Goal: Use online tool/utility: Utilize a website feature to perform a specific function

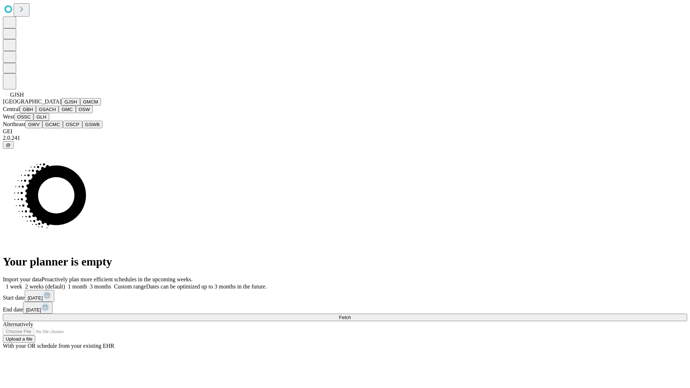
click at [61, 106] on button "GJSH" at bounding box center [70, 102] width 19 height 8
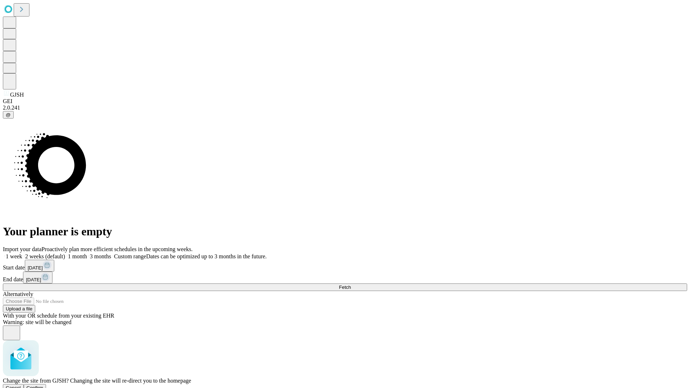
click at [44, 385] on span "Confirm" at bounding box center [35, 387] width 17 height 5
click at [65, 254] on label "2 weeks (default)" at bounding box center [43, 257] width 43 height 6
click at [351, 285] on span "Fetch" at bounding box center [345, 287] width 12 height 5
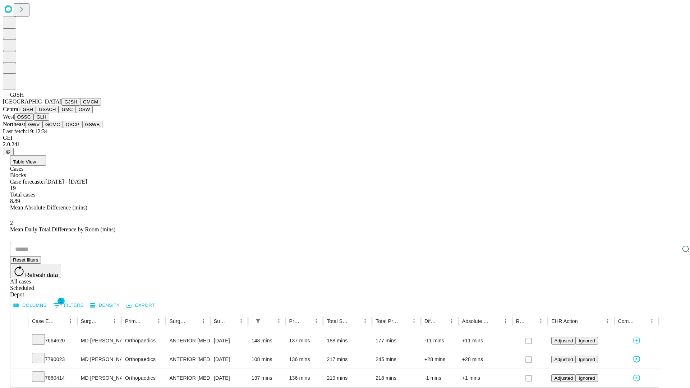
click at [80, 106] on button "GMCM" at bounding box center [90, 102] width 21 height 8
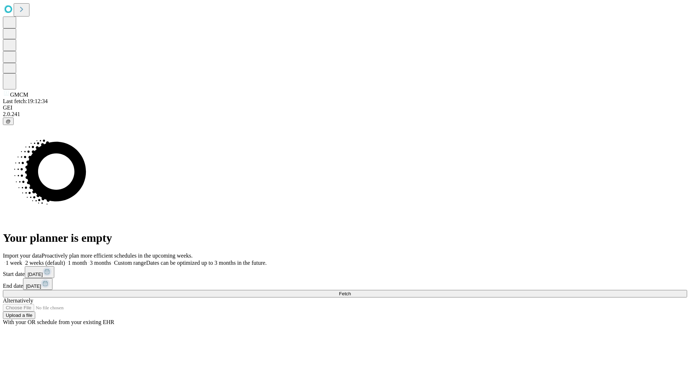
click at [65, 260] on label "2 weeks (default)" at bounding box center [43, 263] width 43 height 6
click at [351, 291] on span "Fetch" at bounding box center [345, 293] width 12 height 5
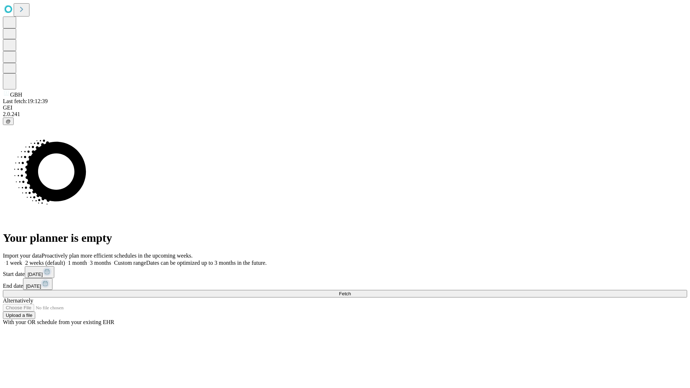
click at [65, 260] on label "2 weeks (default)" at bounding box center [43, 263] width 43 height 6
click at [351, 291] on span "Fetch" at bounding box center [345, 293] width 12 height 5
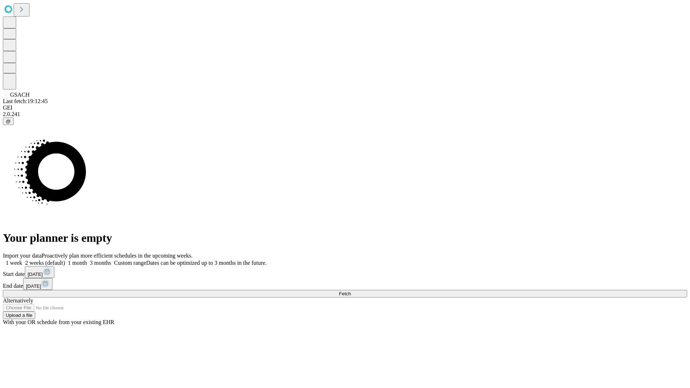
click at [65, 260] on label "2 weeks (default)" at bounding box center [43, 263] width 43 height 6
click at [351, 291] on span "Fetch" at bounding box center [345, 293] width 12 height 5
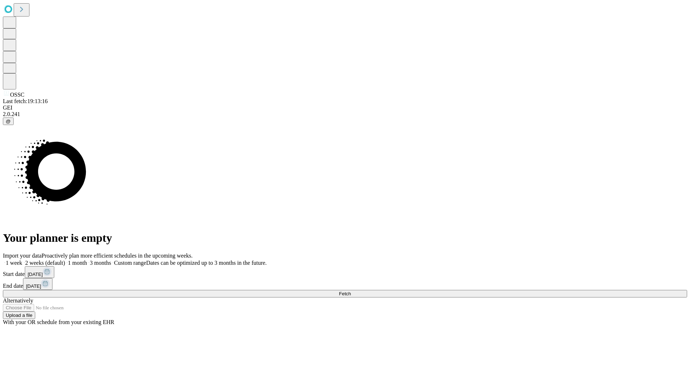
click at [65, 260] on label "2 weeks (default)" at bounding box center [43, 263] width 43 height 6
click at [351, 291] on span "Fetch" at bounding box center [345, 293] width 12 height 5
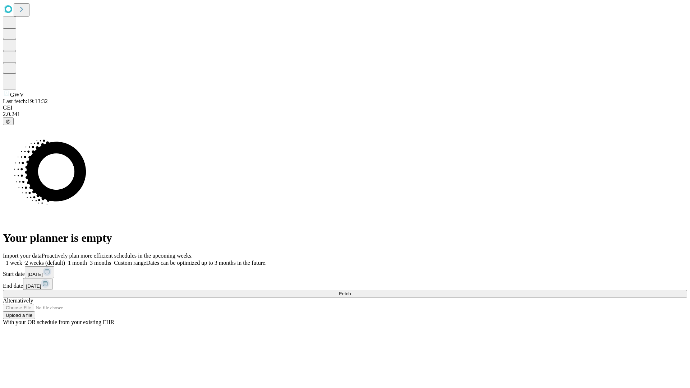
click at [65, 260] on label "2 weeks (default)" at bounding box center [43, 263] width 43 height 6
click at [351, 291] on span "Fetch" at bounding box center [345, 293] width 12 height 5
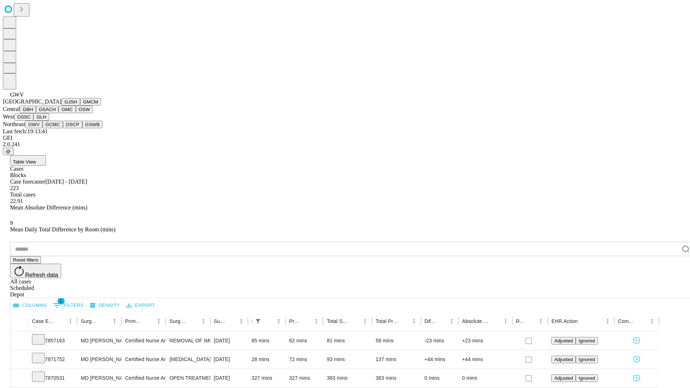
click at [56, 128] on button "GCMC" at bounding box center [52, 125] width 20 height 8
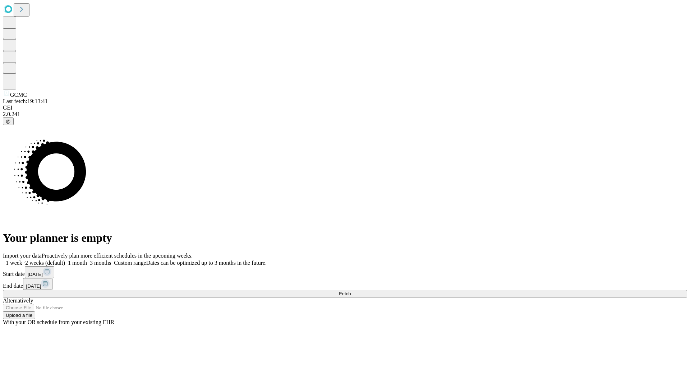
click at [351, 291] on span "Fetch" at bounding box center [345, 293] width 12 height 5
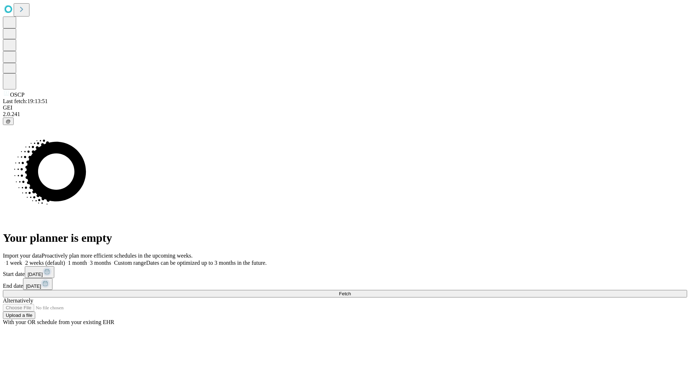
click at [65, 260] on label "2 weeks (default)" at bounding box center [43, 263] width 43 height 6
click at [351, 291] on span "Fetch" at bounding box center [345, 293] width 12 height 5
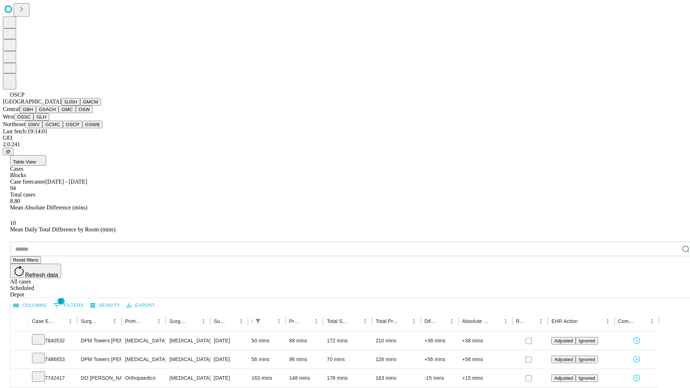
click at [82, 128] on button "GSWB" at bounding box center [92, 125] width 20 height 8
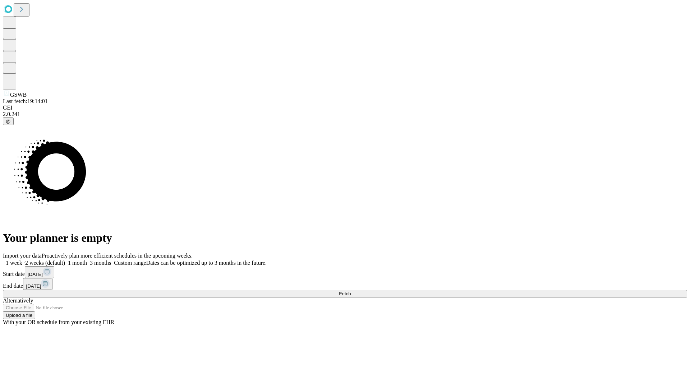
click at [65, 260] on label "2 weeks (default)" at bounding box center [43, 263] width 43 height 6
click at [351, 291] on span "Fetch" at bounding box center [345, 293] width 12 height 5
